Goal: Task Accomplishment & Management: Manage account settings

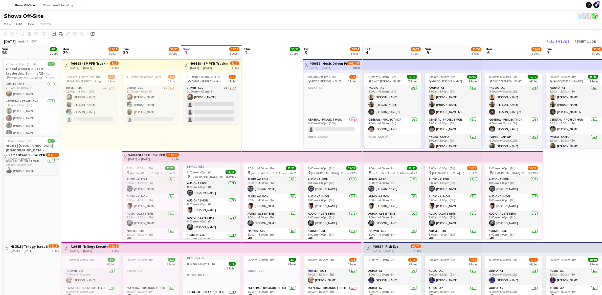
scroll to position [0, 188]
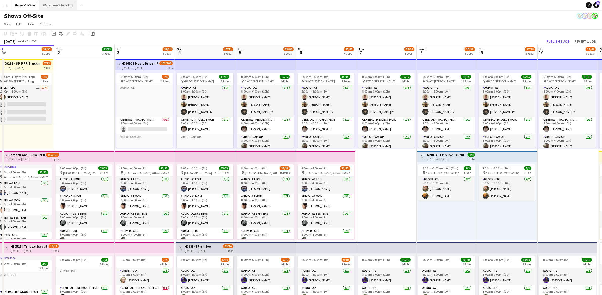
click at [54, 8] on button "Warehouse Scheduling Close" at bounding box center [58, 5] width 38 height 10
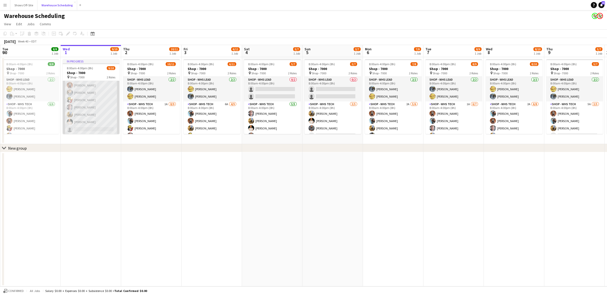
scroll to position [40, 0]
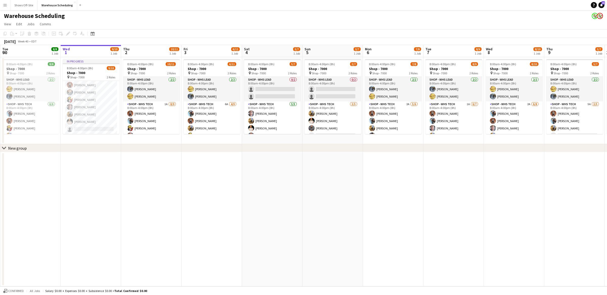
drag, startPoint x: 161, startPoint y: 145, endPoint x: 155, endPoint y: 146, distance: 6.4
click at [155, 146] on div "chevron-right New group" at bounding box center [303, 148] width 607 height 8
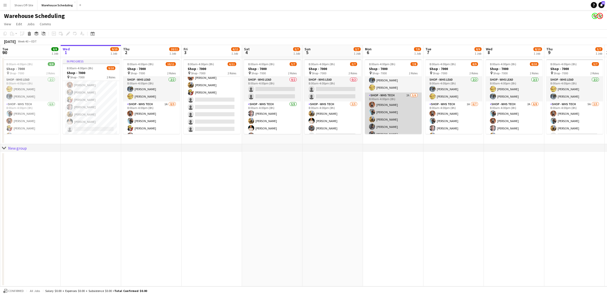
scroll to position [22, 0]
click at [385, 113] on app-card-role "Shop - WHS Tech 2A 5/6 8:00am-4:00pm (8h) Bradley Barnhill Chad Gilbert Jeffrey…" at bounding box center [393, 107] width 57 height 54
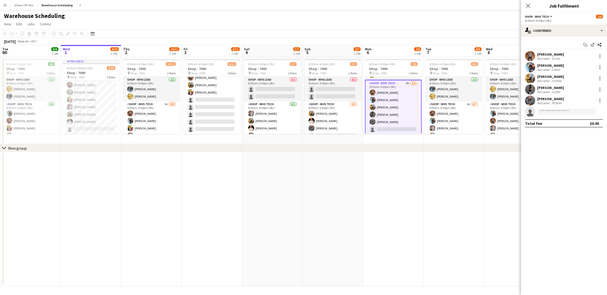
click at [549, 88] on div "[PERSON_NAME]" at bounding box center [550, 87] width 27 height 5
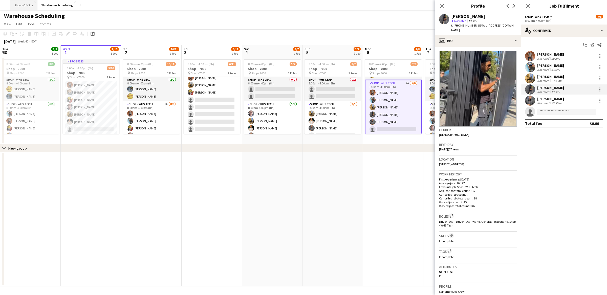
click at [24, 6] on button "Shows Off-Site Close" at bounding box center [23, 5] width 27 height 10
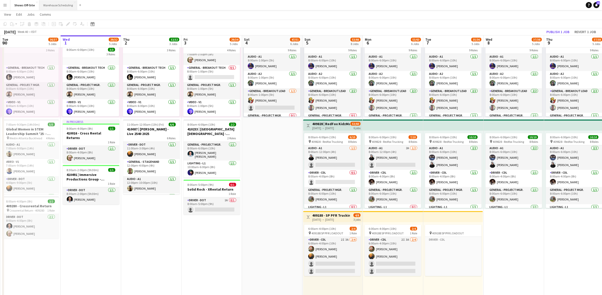
click at [57, 6] on button "Warehouse Scheduling Close" at bounding box center [58, 5] width 38 height 10
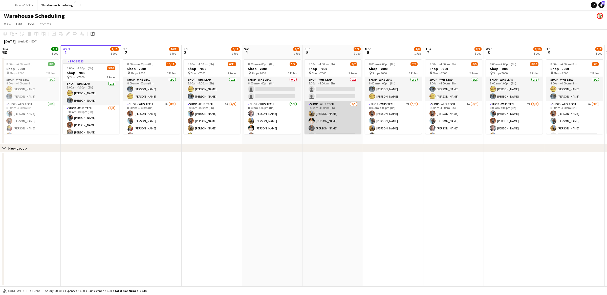
click at [335, 130] on app-card-role "Shop - WHS Tech 3/5 8:00am-4:00pm (8h) Jeffrey Culver Morgan Richard Jacquie O …" at bounding box center [333, 124] width 57 height 47
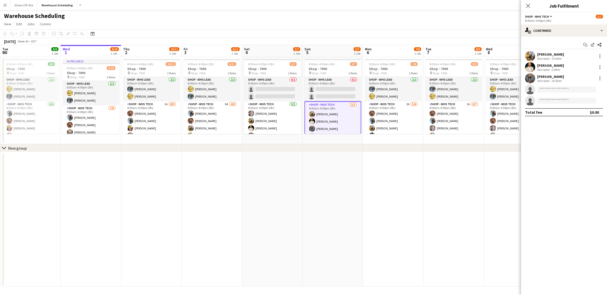
click at [555, 77] on div "[PERSON_NAME]" at bounding box center [550, 76] width 27 height 5
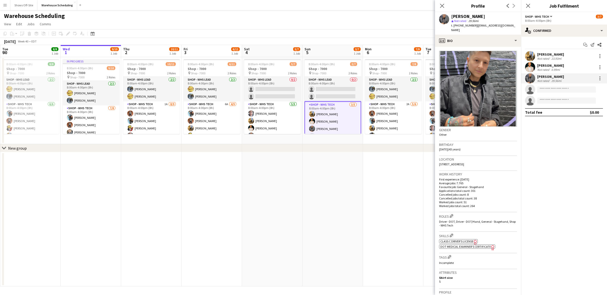
click at [338, 194] on app-date-cell at bounding box center [333, 219] width 60 height 134
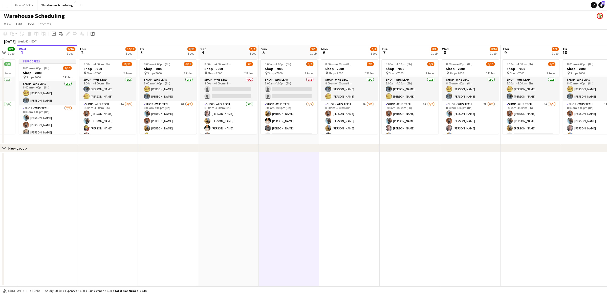
scroll to position [0, 167]
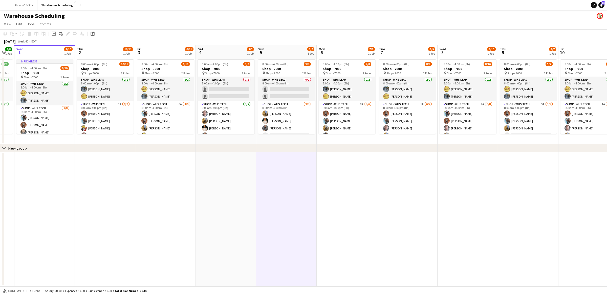
drag, startPoint x: 391, startPoint y: 124, endPoint x: 345, endPoint y: 132, distance: 46.9
click at [345, 132] on app-calendar-viewport "Sun 28 8/10 1 Job Mon 29 10/11 1 Job Tue 30 8/8 1 Job Wed 1 9/10 1 Job Thu 2 10…" at bounding box center [303, 166] width 607 height 242
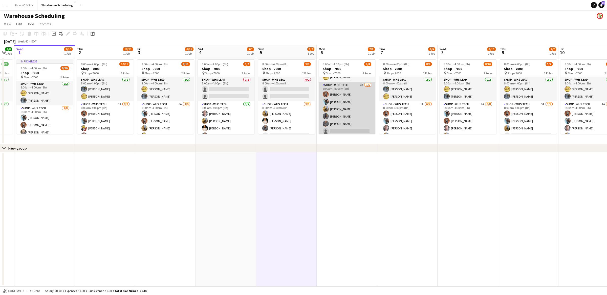
scroll to position [19, 0]
click at [351, 117] on app-card-role "Shop - WHS Tech 2A 5/6 8:00am-4:00pm (8h) Bradley Barnhill Chad Gilbert Jeffrey…" at bounding box center [347, 109] width 57 height 54
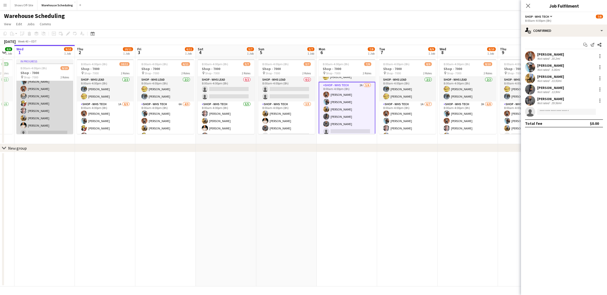
scroll to position [40, 0]
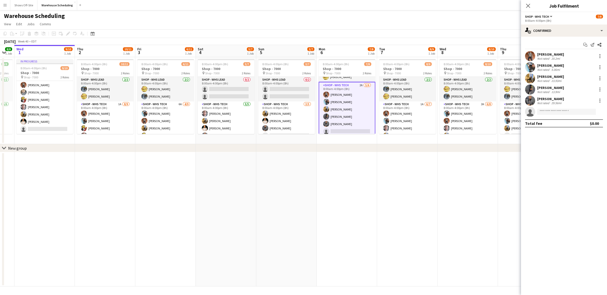
click at [567, 89] on div "Aymar Whistett Not rated 13.9mi" at bounding box center [564, 89] width 86 height 10
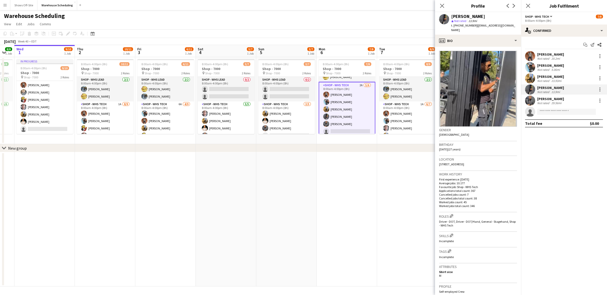
click at [405, 202] on app-date-cell at bounding box center [407, 219] width 60 height 134
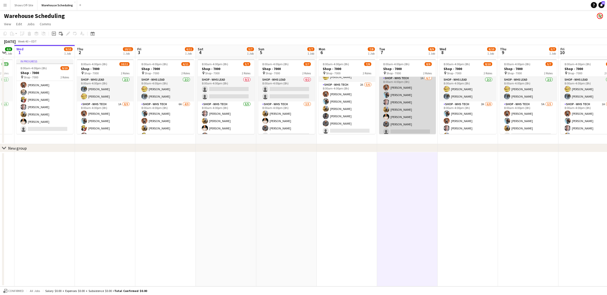
scroll to position [25, 0]
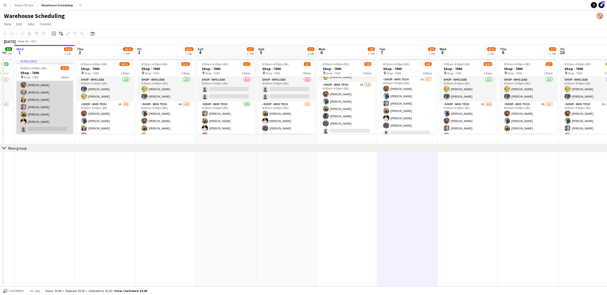
click at [51, 127] on app-card-role "Shop - WHS Tech 7/8 8:00am-4:00pm (8h) Chad Gilbert Bradley Barnhill Erika Hagg…" at bounding box center [44, 100] width 57 height 69
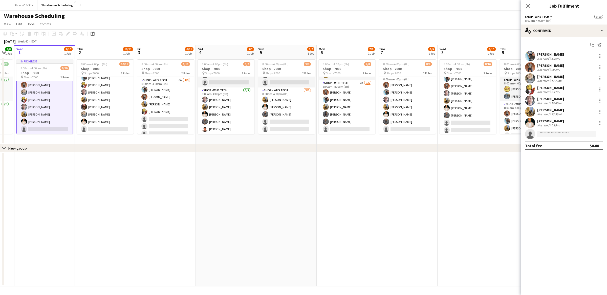
scroll to position [36, 0]
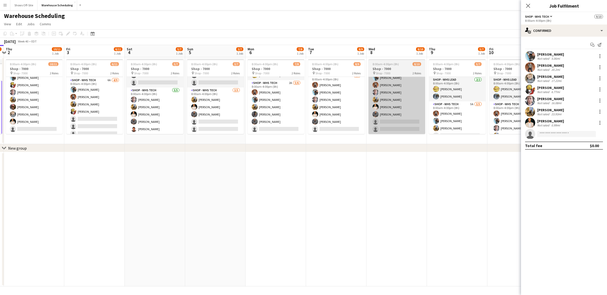
drag, startPoint x: 450, startPoint y: 114, endPoint x: 378, endPoint y: 112, distance: 72.4
click at [375, 113] on app-calendar-viewport "Mon 29 10/11 1 Job Tue 30 8/8 1 Job Wed 1 9/10 1 Job Thu 2 10/11 1 Job Fri 3 6/…" at bounding box center [303, 166] width 607 height 242
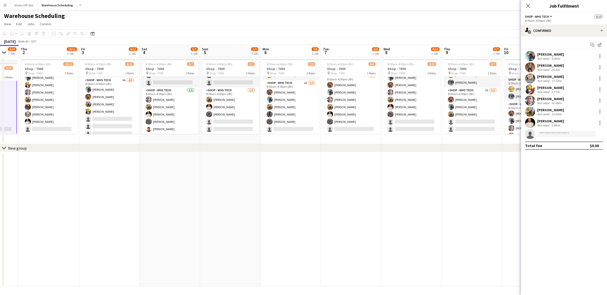
scroll to position [0, 168]
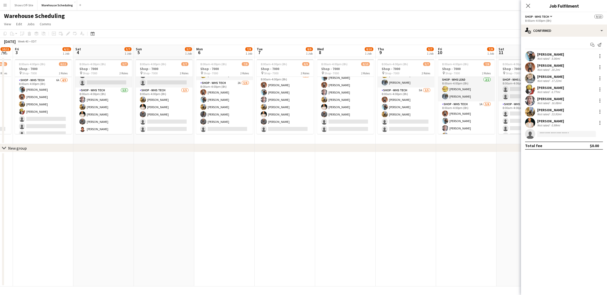
drag, startPoint x: 434, startPoint y: 115, endPoint x: 403, endPoint y: 113, distance: 30.7
click at [403, 113] on app-calendar-viewport "Tue 30 8/8 1 Job Wed 1 9/10 1 Job Thu 2 10/11 1 Job Fri 3 6/11 1 Job Sat 4 5/7 …" at bounding box center [303, 166] width 607 height 242
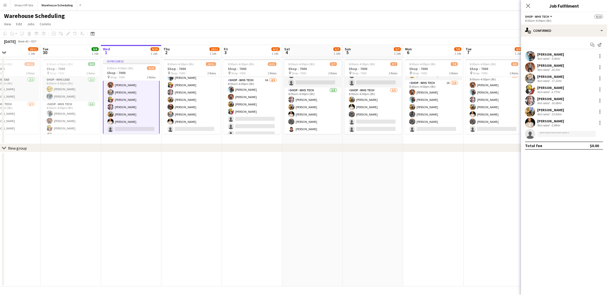
scroll to position [0, 202]
drag, startPoint x: 232, startPoint y: 94, endPoint x: 441, endPoint y: 118, distance: 210.1
click at [441, 118] on app-calendar-viewport "Fri 26 7/8 1 Job Sat 27 7/9 1 Job Sun 28 8/10 1 Job Mon 29 10/11 1 Job Tue 30 8…" at bounding box center [303, 166] width 607 height 242
click at [562, 135] on input at bounding box center [566, 134] width 59 height 6
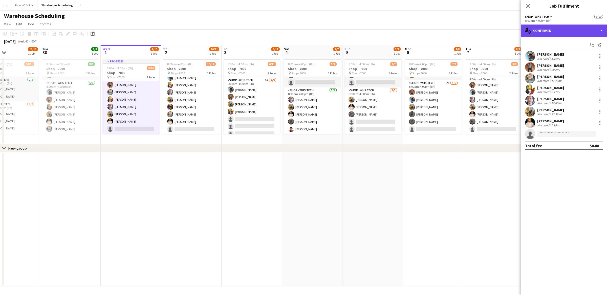
click at [574, 35] on div "single-neutral-actions-check-2 Confirmed" at bounding box center [564, 31] width 86 height 12
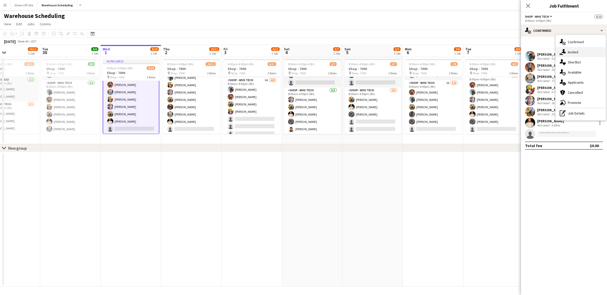
click at [578, 50] on div "single-neutral-actions-share-1 Invited" at bounding box center [581, 52] width 50 height 10
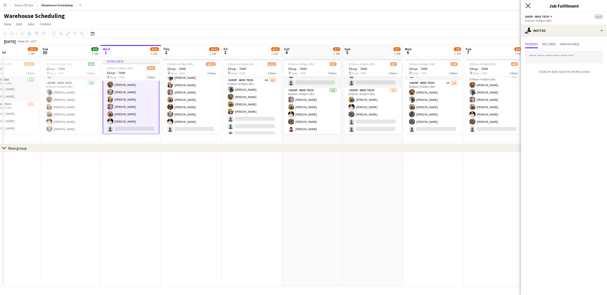
click at [527, 7] on icon "Close pop-in" at bounding box center [528, 5] width 5 height 5
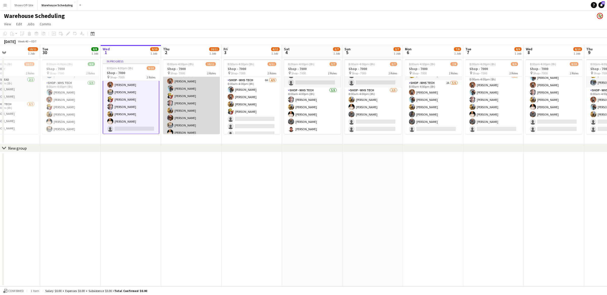
scroll to position [43, 0]
click at [184, 130] on app-card-role "Shop - WHS Tech 1A 8/9 8:00am-4:00pm (8h) Bradley Barnhill Chad Gilbert Matt Le…" at bounding box center [191, 96] width 57 height 76
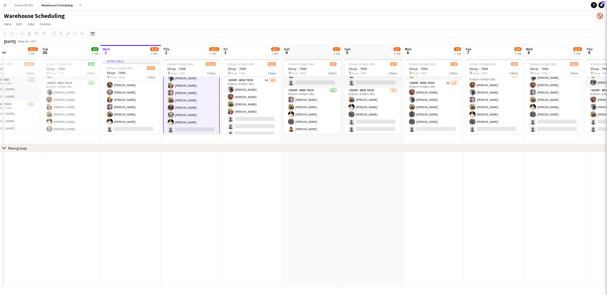
scroll to position [44, 0]
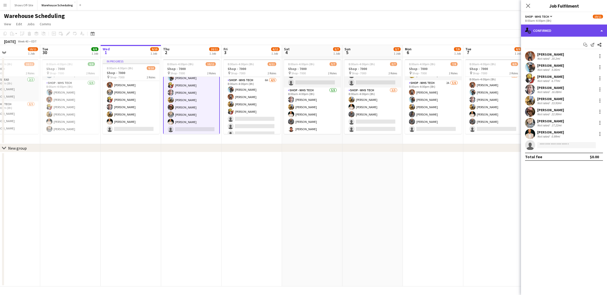
click at [567, 35] on div "single-neutral-actions-check-2 Confirmed" at bounding box center [564, 31] width 86 height 12
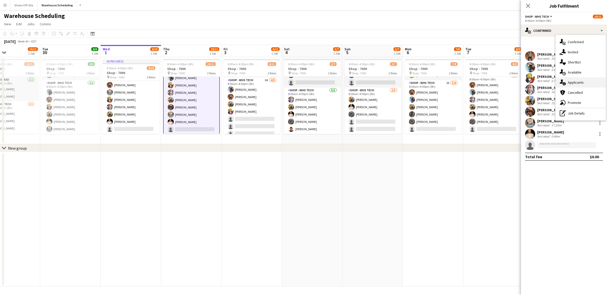
click at [579, 83] on span "Applicants" at bounding box center [576, 82] width 16 height 5
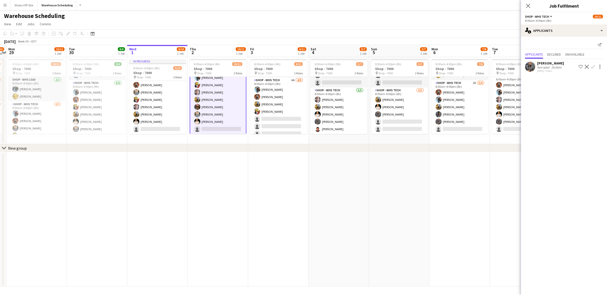
scroll to position [0, 175]
drag, startPoint x: 205, startPoint y: 182, endPoint x: 231, endPoint y: 179, distance: 27.0
click at [231, 179] on app-calendar-viewport "Fri 26 7/8 1 Job Sat 27 7/9 1 Job Sun 28 8/10 1 Job Mon 29 10/11 1 Job Tue 30 8…" at bounding box center [303, 166] width 607 height 242
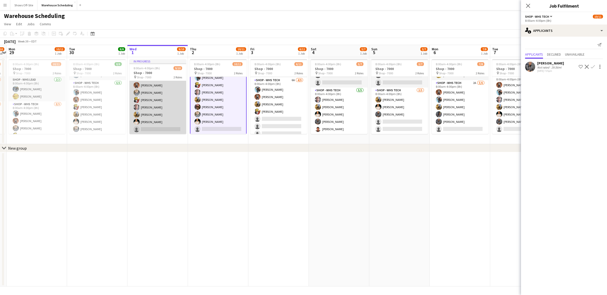
scroll to position [40, 0]
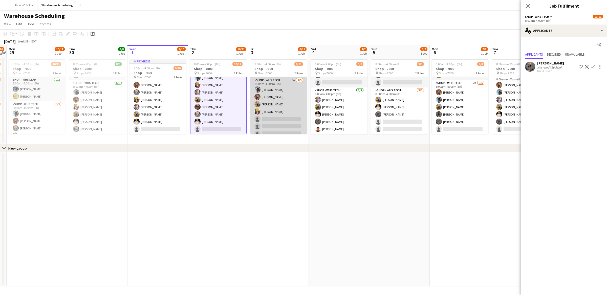
click at [275, 99] on app-card-role "Shop - WHS Tech 6A 4/9 8:00am-4:00pm (8h) Chad Gilbert Bradley Barnhill Jeffrey…" at bounding box center [278, 115] width 57 height 76
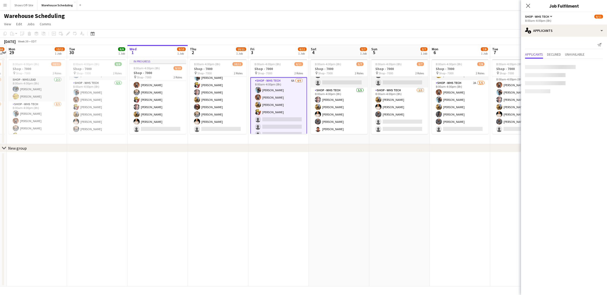
scroll to position [43, 0]
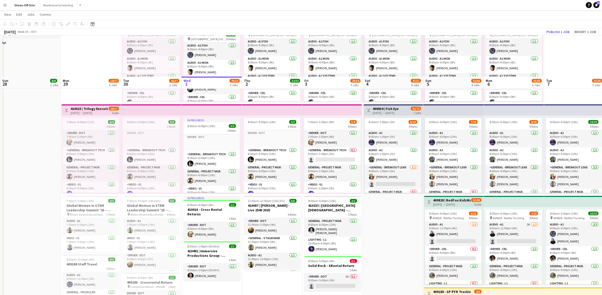
scroll to position [183, 0]
